Goal: Task Accomplishment & Management: Manage account settings

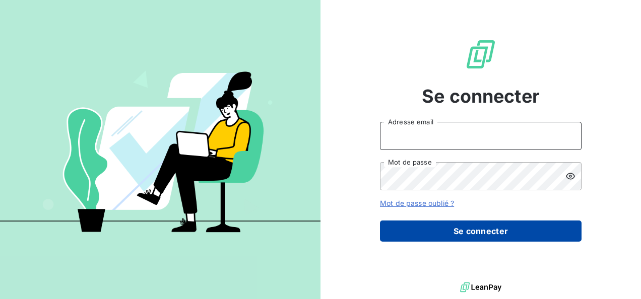
type input "[PERSON_NAME][EMAIL_ADDRESS][DOMAIN_NAME]"
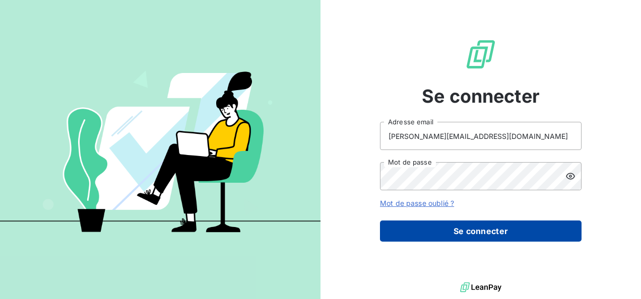
click at [482, 230] on button "Se connecter" at bounding box center [480, 231] width 201 height 21
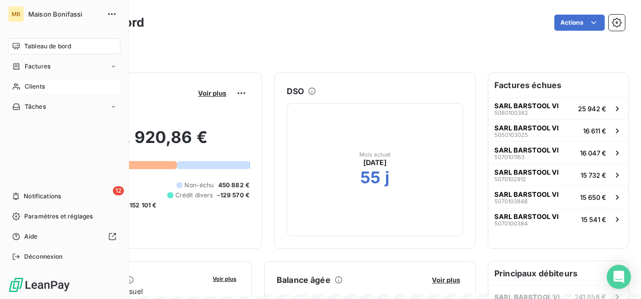
click at [28, 91] on span "Clients" at bounding box center [35, 86] width 20 height 9
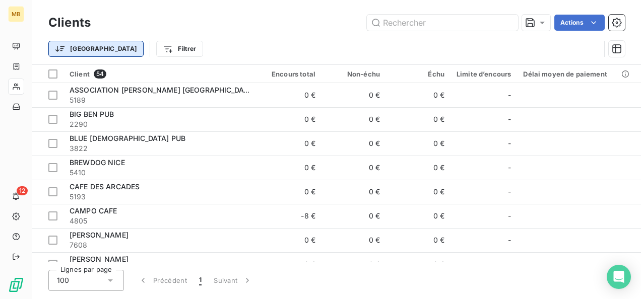
click at [63, 49] on html "MB 12 Clients Actions Trier Filtrer Client 54 Encours total Non-échu Échu Limit…" at bounding box center [320, 149] width 641 height 299
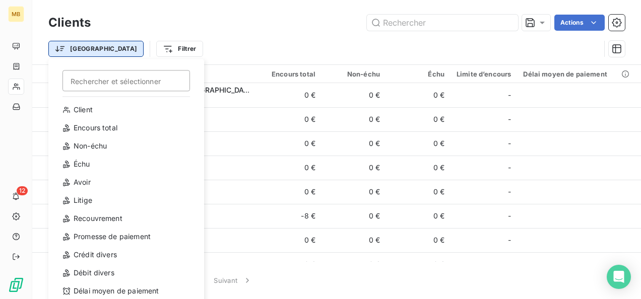
click at [79, 44] on html "MB 12 Clients Actions Trier Rechercher et sélectionner Client Encours total Non…" at bounding box center [320, 149] width 641 height 299
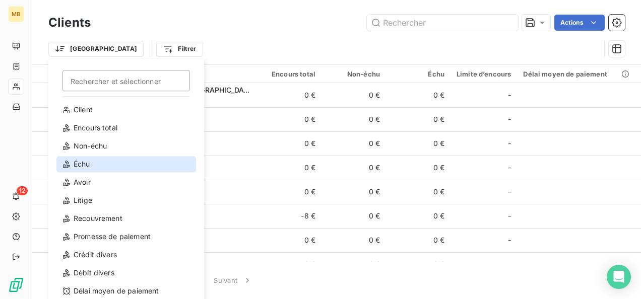
click at [91, 159] on div "Échu" at bounding box center [125, 164] width 139 height 16
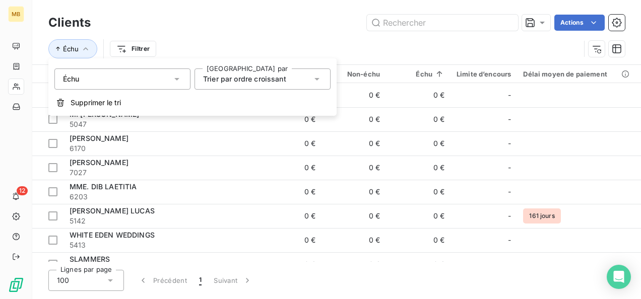
click at [320, 78] on icon at bounding box center [317, 79] width 10 height 10
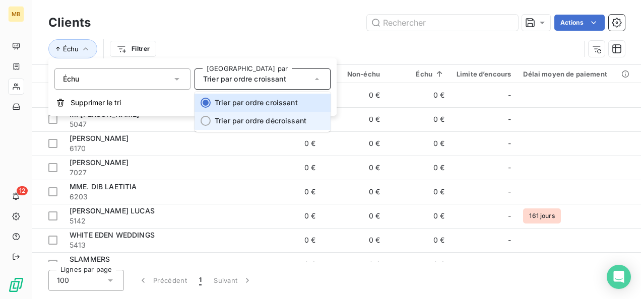
click at [271, 120] on span "Trier par ordre décroissant" at bounding box center [261, 120] width 92 height 9
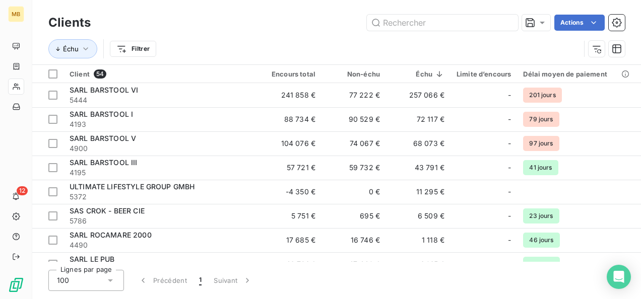
click at [292, 18] on div "Actions" at bounding box center [364, 23] width 522 height 16
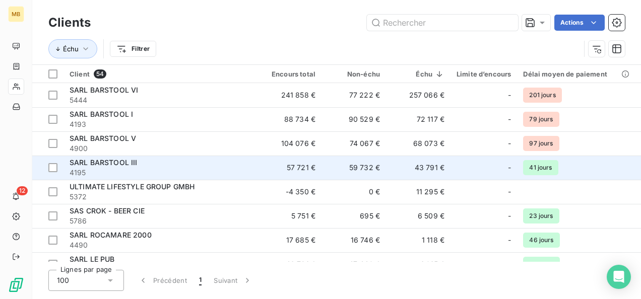
click at [625, 162] on td "41 jours" at bounding box center [577, 168] width 120 height 24
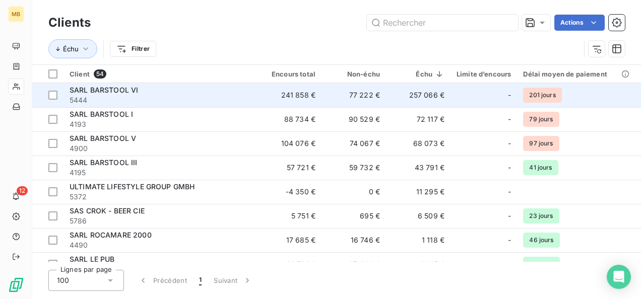
click at [212, 98] on span "5444" at bounding box center [159, 100] width 181 height 10
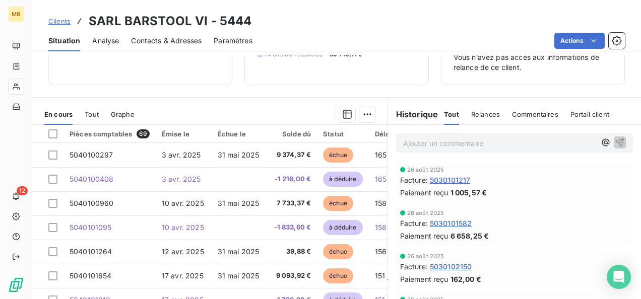
scroll to position [124, 0]
